Goal: Information Seeking & Learning: Learn about a topic

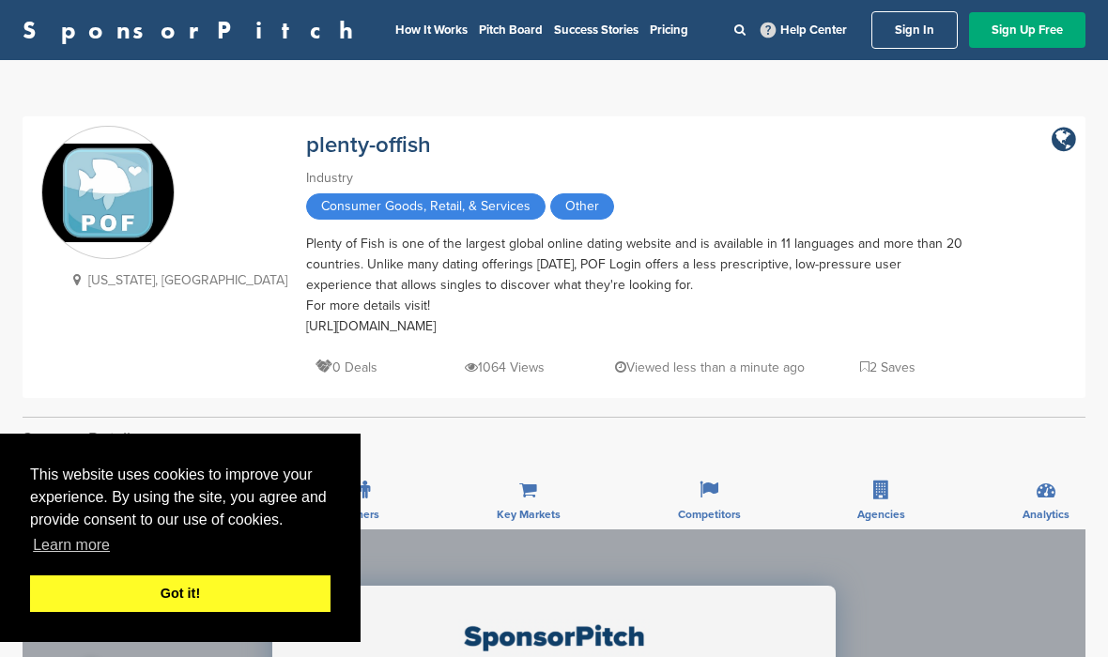
click at [193, 582] on link "Got it!" at bounding box center [180, 595] width 300 height 38
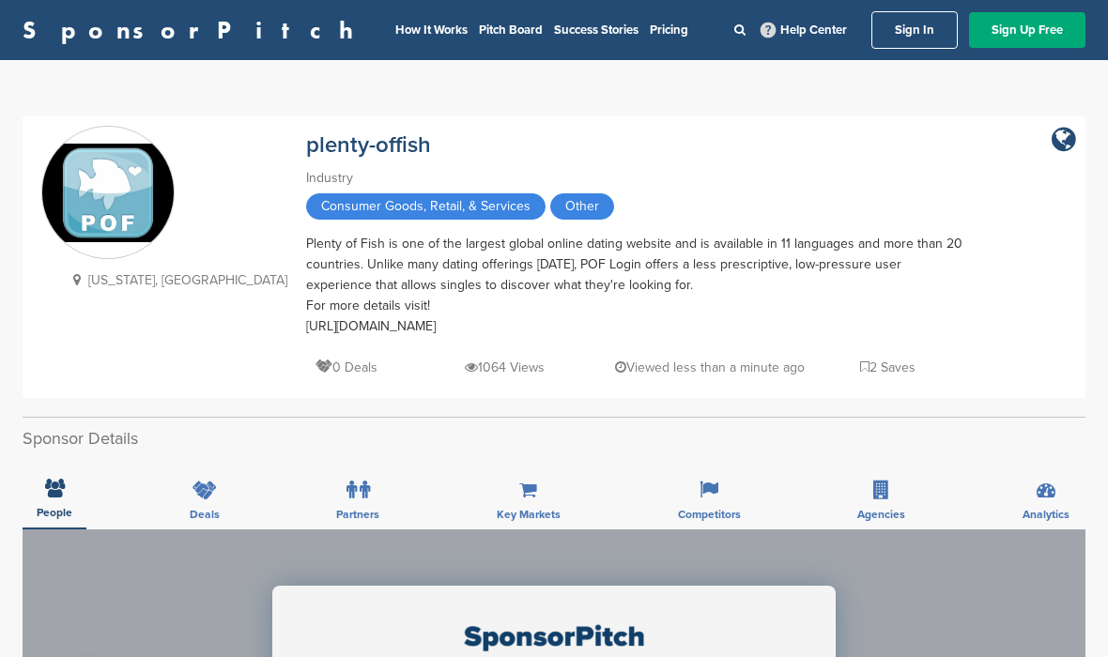
click at [410, 259] on div "Plenty of Fish is one of the largest global online dating website and is availa…" at bounding box center [634, 285] width 657 height 103
click at [563, 281] on div "Plenty of Fish is one of the largest global online dating website and is availa…" at bounding box center [634, 285] width 657 height 103
click at [574, 301] on div "Plenty of Fish is one of the largest global online dating website and is availa…" at bounding box center [634, 285] width 657 height 103
click at [729, 286] on div "Plenty of Fish is one of the largest global online dating website and is availa…" at bounding box center [634, 285] width 657 height 103
click at [89, 206] on img at bounding box center [107, 193] width 131 height 99
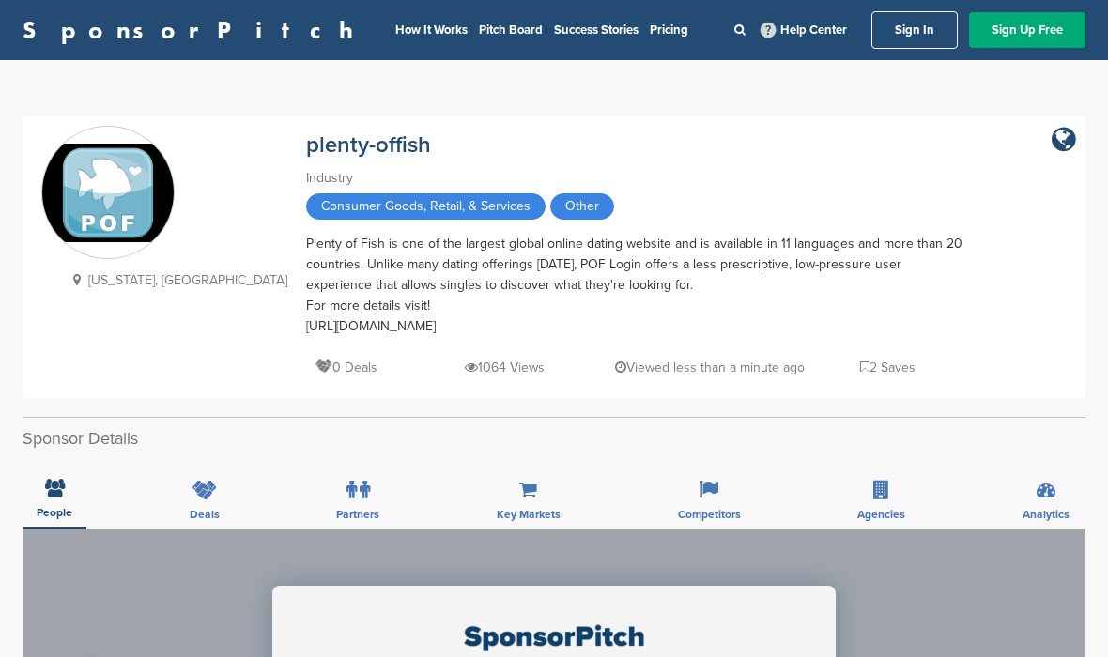
click at [737, 300] on div "Plenty of Fish is one of the largest global online dating website and is availa…" at bounding box center [634, 285] width 657 height 103
click at [615, 379] on p "Viewed less than a minute ago" at bounding box center [710, 367] width 190 height 23
click at [615, 375] on p "Viewed less than a minute ago" at bounding box center [710, 367] width 190 height 23
click at [465, 370] on p "1064 Views" at bounding box center [505, 367] width 80 height 23
click at [426, 296] on div "Plenty of Fish is one of the largest global online dating website and is availa…" at bounding box center [634, 285] width 657 height 103
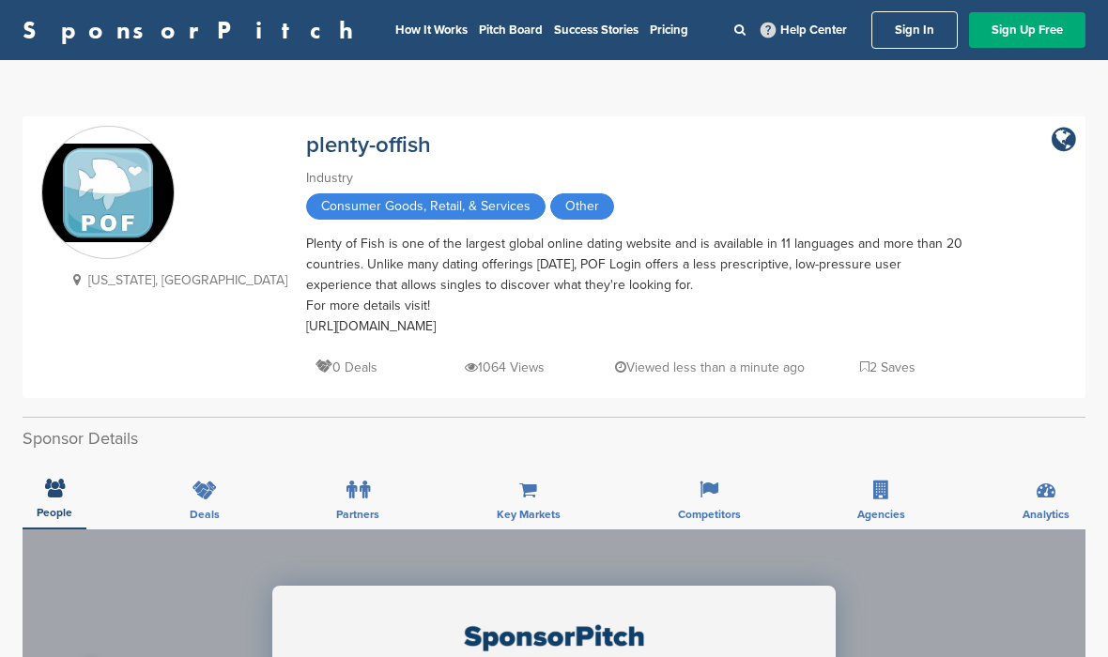
click at [424, 284] on div "Plenty of Fish is one of the largest global online dating website and is availa…" at bounding box center [634, 285] width 657 height 103
click at [440, 276] on div "Plenty of Fish is one of the largest global online dating website and is availa…" at bounding box center [634, 285] width 657 height 103
click at [377, 214] on span "Consumer Goods, Retail, & Services" at bounding box center [425, 206] width 239 height 26
click at [424, 329] on div "Plenty of Fish is one of the largest global online dating website and is availa…" at bounding box center [634, 285] width 657 height 103
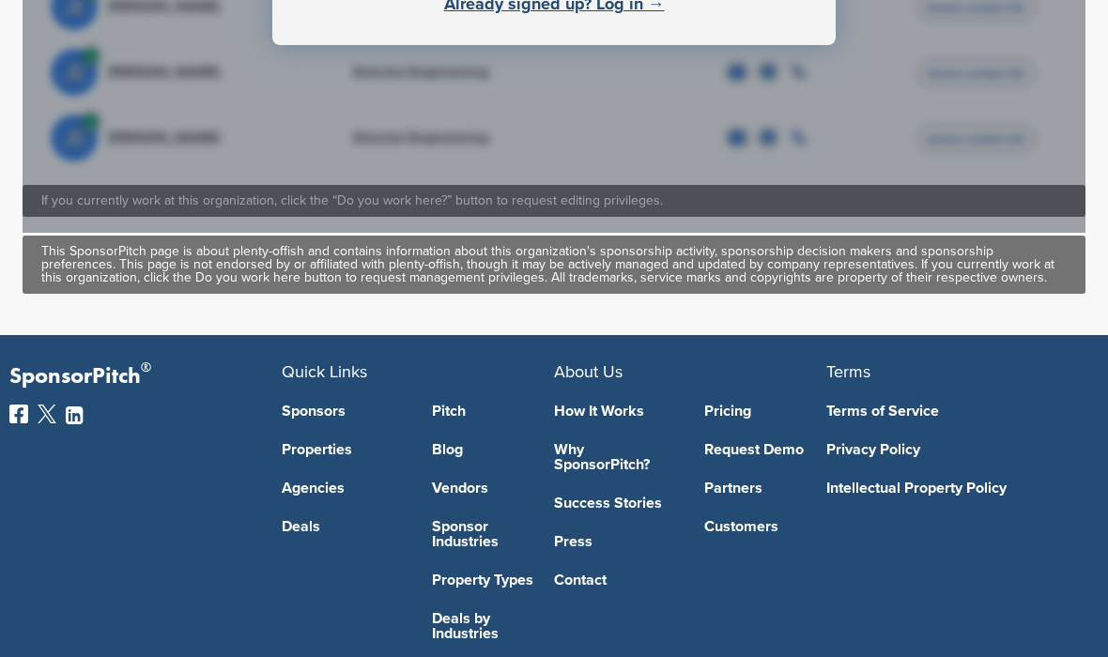
scroll to position [1260, 0]
